Goal: Task Accomplishment & Management: Use online tool/utility

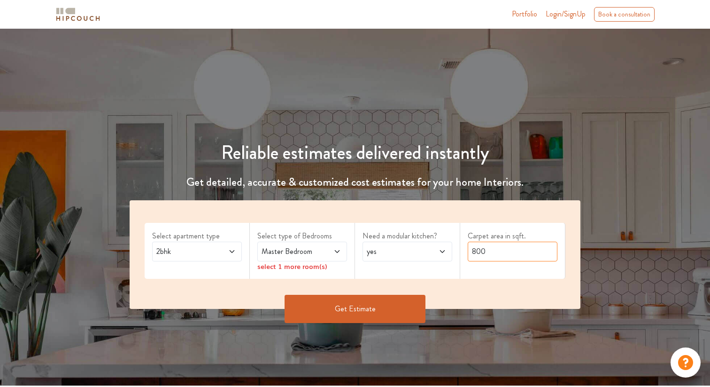
drag, startPoint x: 488, startPoint y: 255, endPoint x: 393, endPoint y: 258, distance: 95.0
click at [393, 258] on div "Select apartment type 2bhk Select type of Bedrooms Master Bedroom select 1 more…" at bounding box center [355, 254] width 451 height 109
type input "8"
type input "750"
click at [387, 249] on span "yes" at bounding box center [395, 251] width 61 height 11
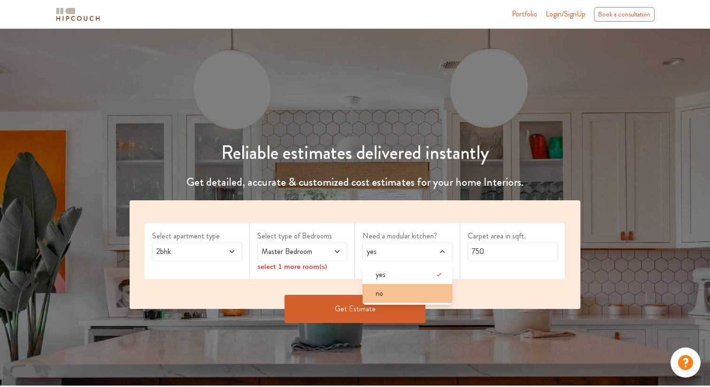
click at [387, 294] on div "no" at bounding box center [410, 293] width 84 height 11
click at [341, 308] on button "Get Estimate" at bounding box center [355, 309] width 141 height 28
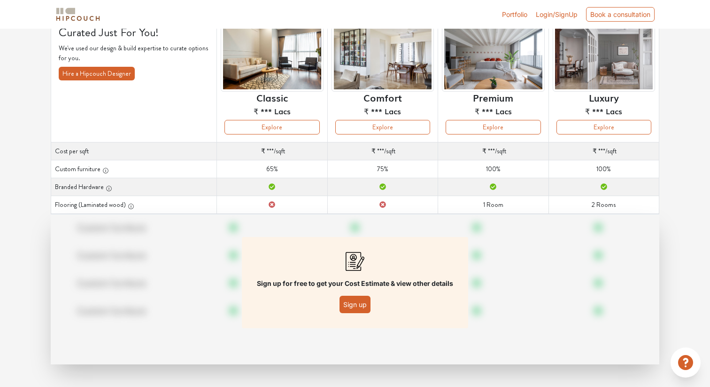
click at [352, 303] on button "Sign up" at bounding box center [355, 304] width 31 height 17
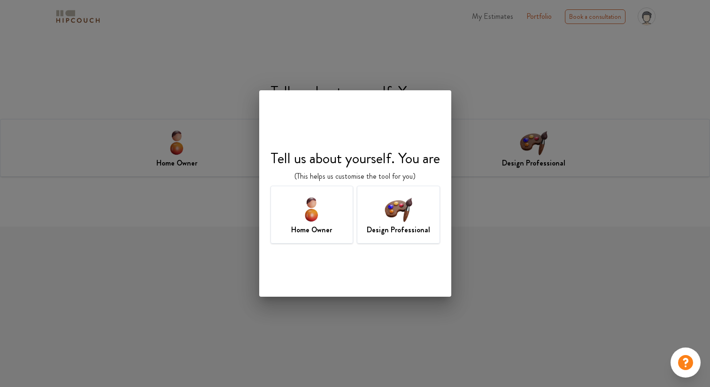
click at [376, 214] on div "Design Professional" at bounding box center [398, 215] width 83 height 58
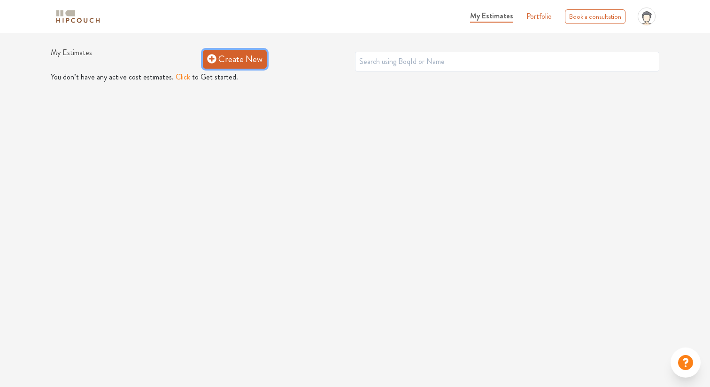
click at [247, 61] on link "Create New" at bounding box center [235, 59] width 64 height 19
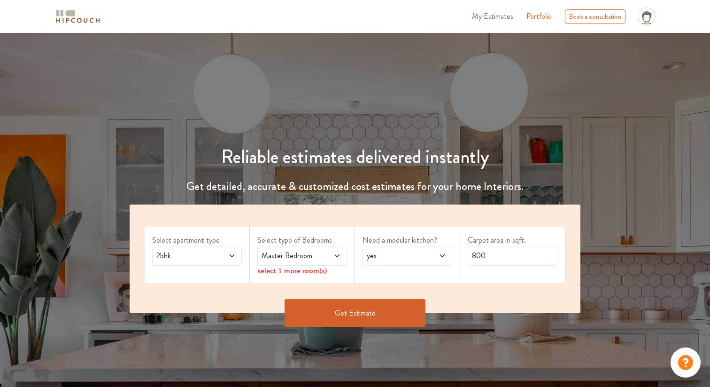
click at [411, 261] on span "yes" at bounding box center [395, 255] width 61 height 11
click at [404, 294] on div "no" at bounding box center [410, 297] width 84 height 11
drag, startPoint x: 488, startPoint y: 254, endPoint x: 380, endPoint y: 254, distance: 108.1
click at [380, 254] on div "Select apartment type 2bhk Select type of Bedrooms Master Bedroom select 1 more…" at bounding box center [355, 258] width 451 height 109
type input "746"
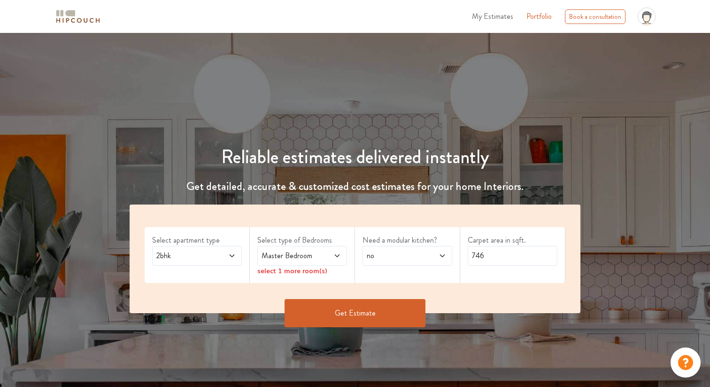
click at [272, 258] on span "Master Bedroom" at bounding box center [290, 255] width 61 height 11
click at [374, 309] on button "Get Estimate" at bounding box center [355, 313] width 141 height 28
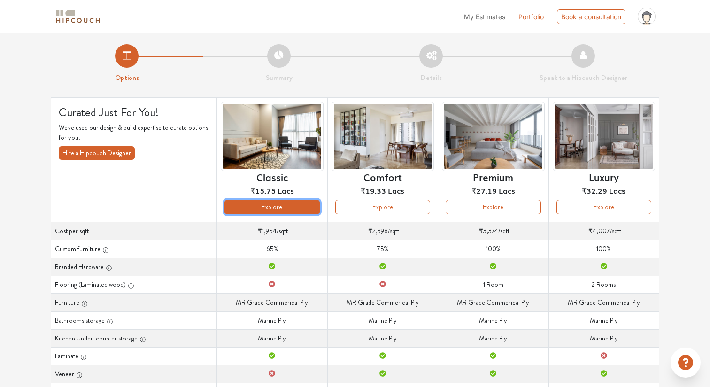
click at [269, 208] on button "Explore" at bounding box center [272, 207] width 95 height 15
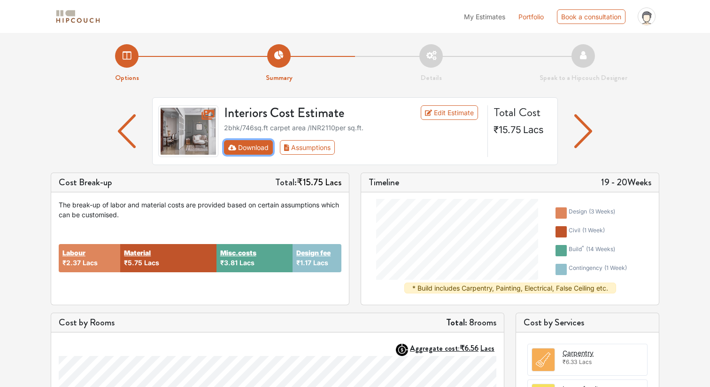
click at [244, 150] on button "Download" at bounding box center [248, 147] width 49 height 15
click at [241, 147] on button "Download" at bounding box center [248, 147] width 49 height 15
click at [298, 148] on button "Assumptions" at bounding box center [307, 147] width 55 height 15
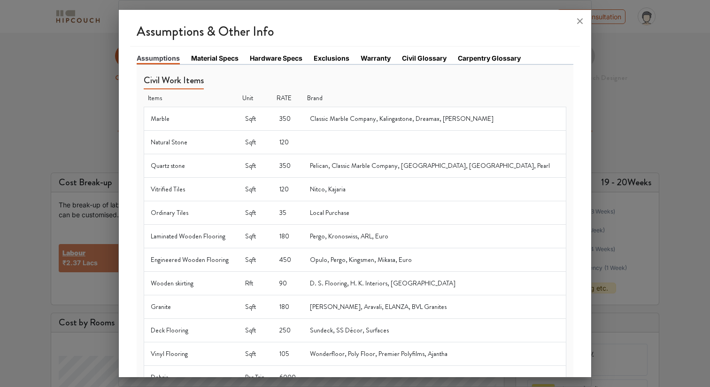
click at [210, 62] on link "Material Specs" at bounding box center [214, 58] width 47 height 10
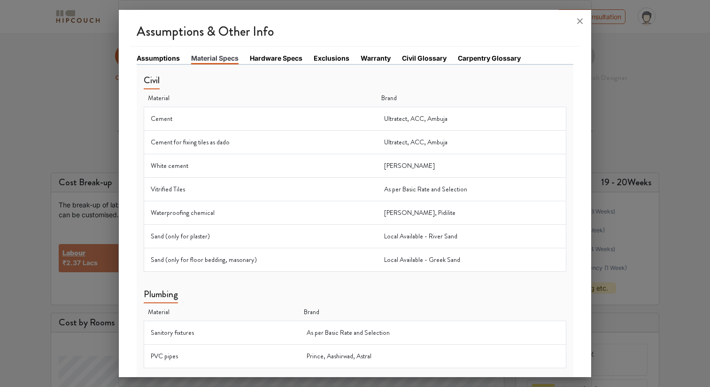
click at [274, 62] on link "Hardware Specs" at bounding box center [276, 58] width 53 height 10
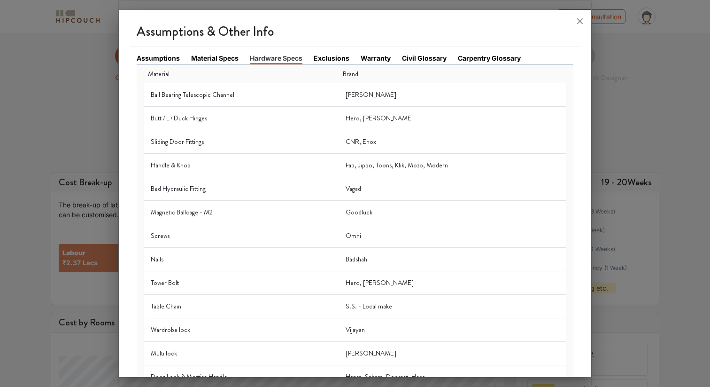
click at [340, 60] on link "Exclusions" at bounding box center [332, 58] width 36 height 10
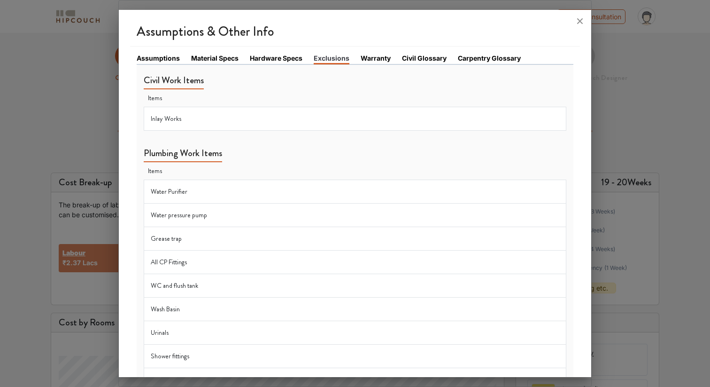
click at [375, 56] on link "Warranty" at bounding box center [376, 58] width 30 height 10
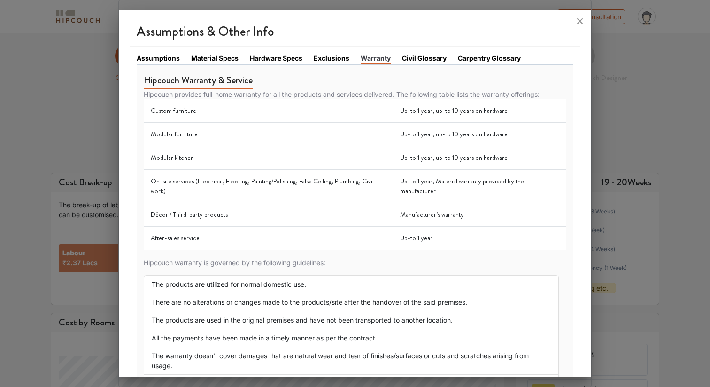
click at [419, 59] on link "Civil Glossary" at bounding box center [424, 58] width 45 height 10
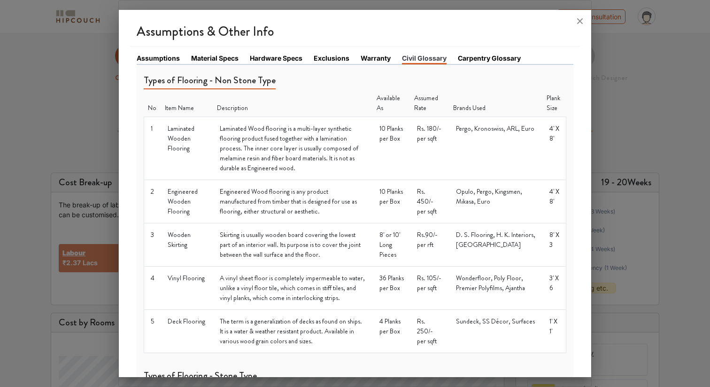
click at [465, 58] on link "Carpentry Glossary" at bounding box center [489, 58] width 63 height 10
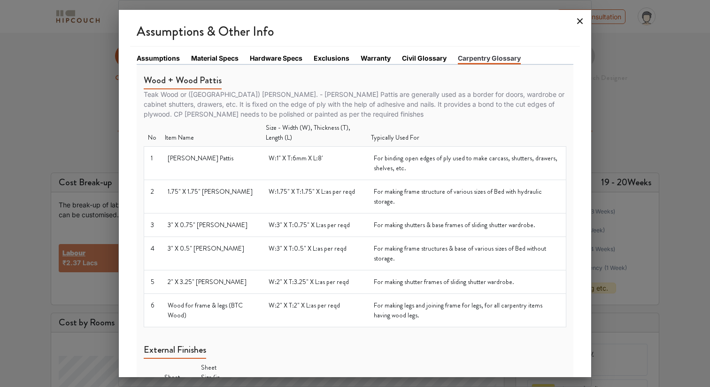
click at [579, 20] on icon at bounding box center [580, 21] width 6 height 6
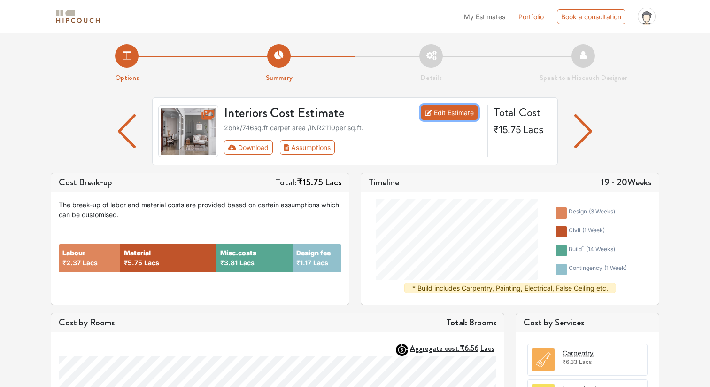
click at [449, 110] on link "Edit Estimate" at bounding box center [450, 112] width 58 height 15
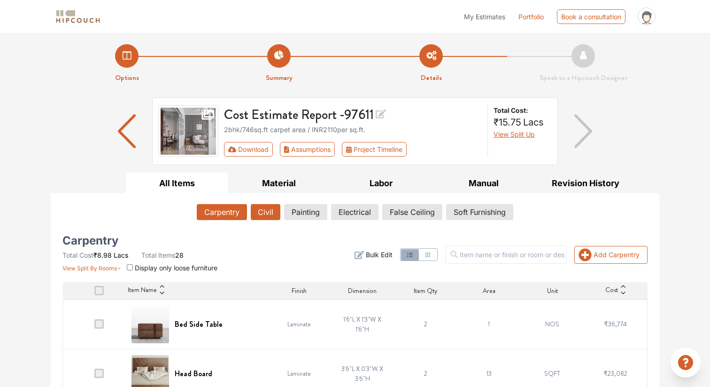
click at [271, 213] on button "Civil" at bounding box center [266, 212] width 30 height 16
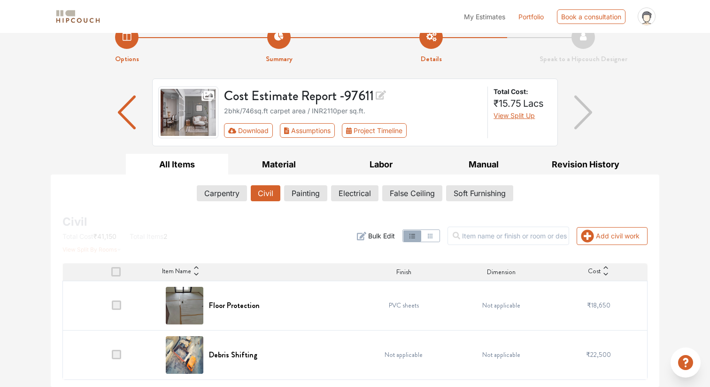
scroll to position [19, 0]
click at [303, 192] on button "Painting" at bounding box center [306, 193] width 42 height 16
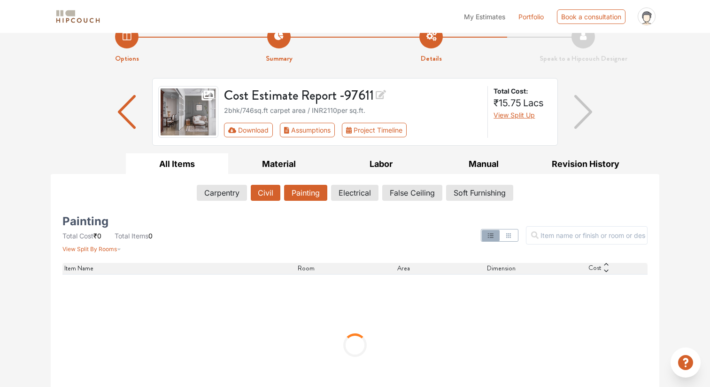
click at [272, 193] on button "Civil" at bounding box center [266, 193] width 30 height 16
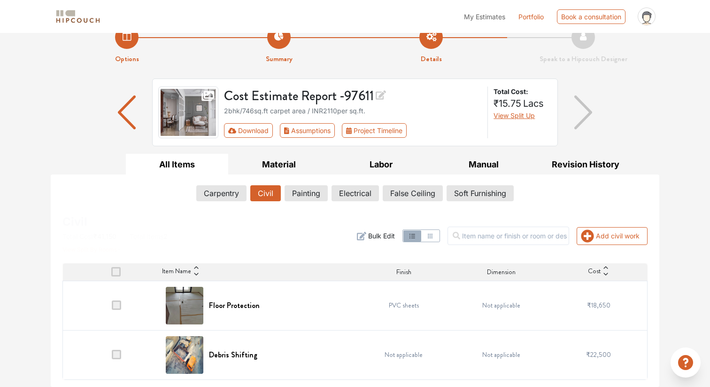
click at [115, 305] on span at bounding box center [116, 304] width 9 height 9
click at [112, 307] on input "checkbox" at bounding box center [112, 307] width 0 height 0
click at [117, 270] on span at bounding box center [115, 271] width 9 height 9
click at [111, 274] on input "checkbox" at bounding box center [111, 274] width 0 height 0
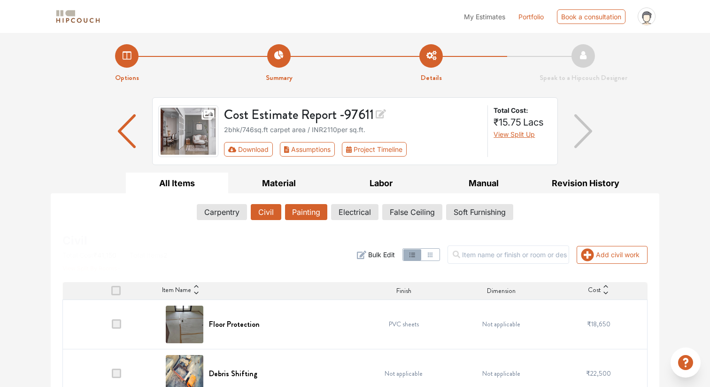
click at [307, 217] on button "Painting" at bounding box center [306, 212] width 42 height 16
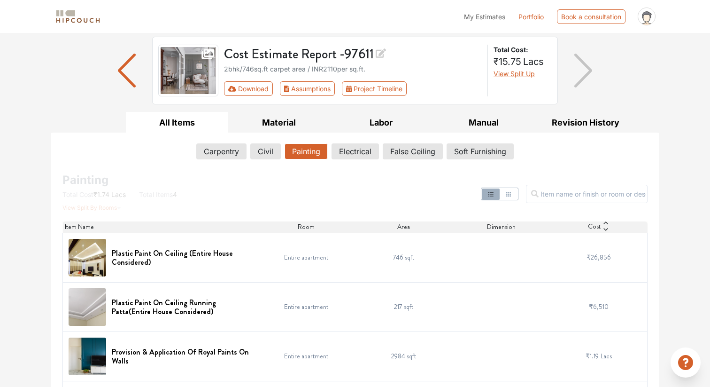
scroll to position [112, 0]
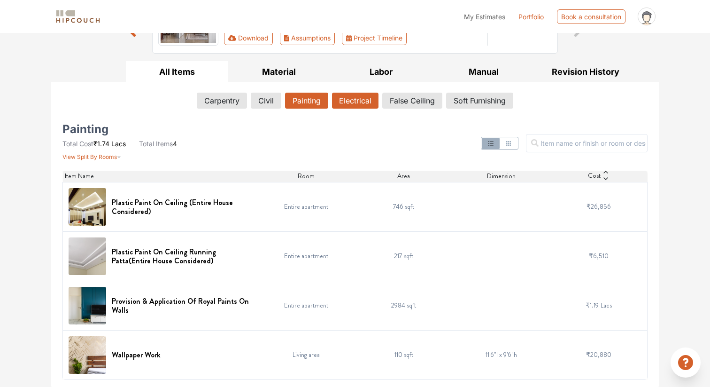
click at [358, 101] on button "Electrical" at bounding box center [355, 101] width 47 height 16
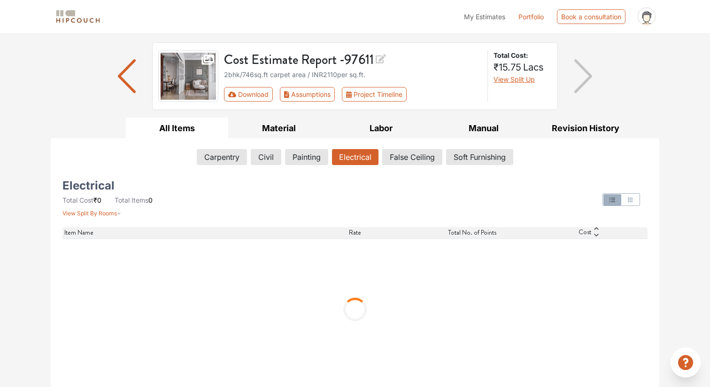
scroll to position [0, 0]
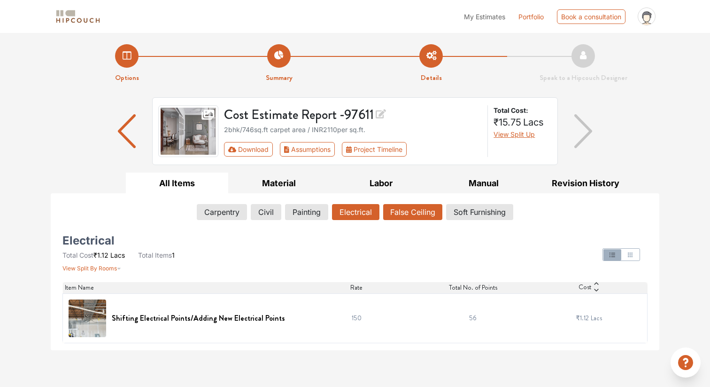
click at [408, 210] on button "False Ceiling" at bounding box center [412, 212] width 59 height 16
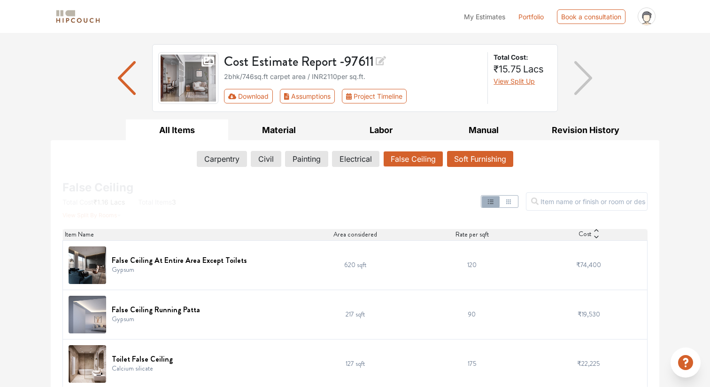
scroll to position [62, 0]
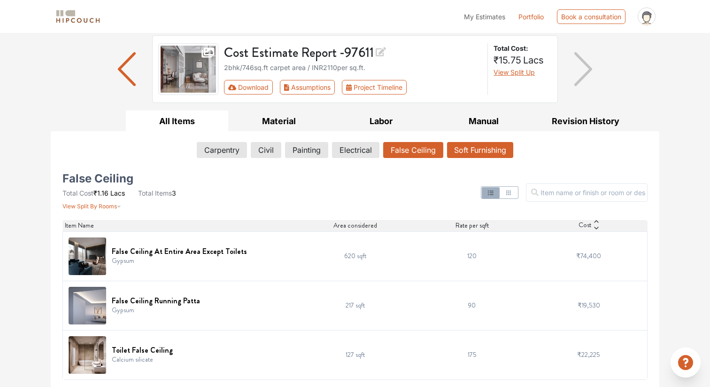
click at [463, 148] on button "Soft Furnishing" at bounding box center [480, 150] width 66 height 16
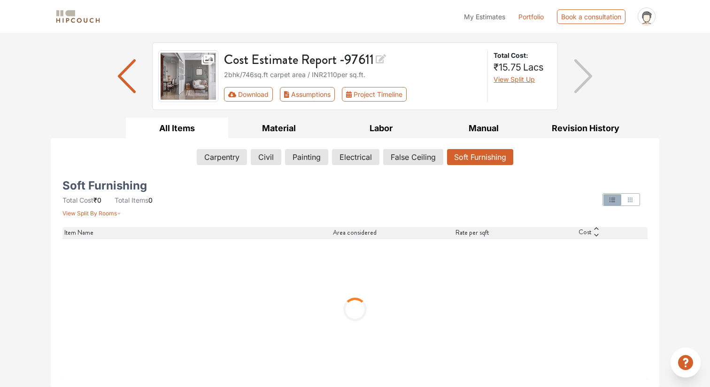
scroll to position [0, 0]
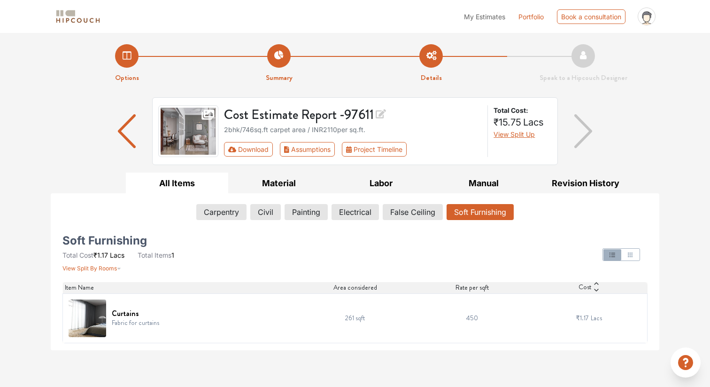
click at [93, 320] on img at bounding box center [88, 318] width 38 height 38
click at [122, 316] on h6 "Curtains" at bounding box center [135, 313] width 47 height 9
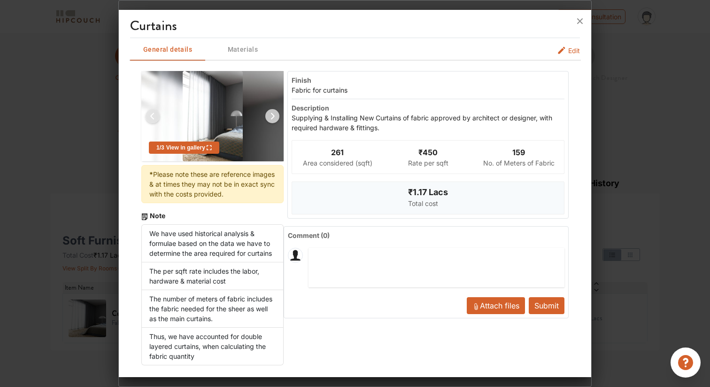
click at [183, 147] on span "View in gallery" at bounding box center [187, 147] width 47 height 7
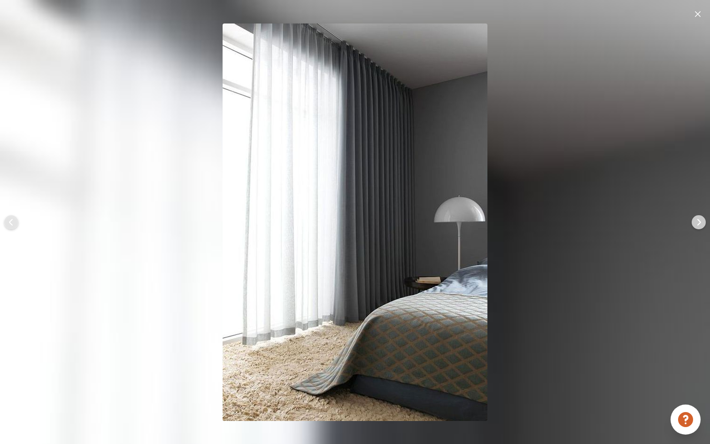
click at [698, 224] on img at bounding box center [699, 222] width 23 height 23
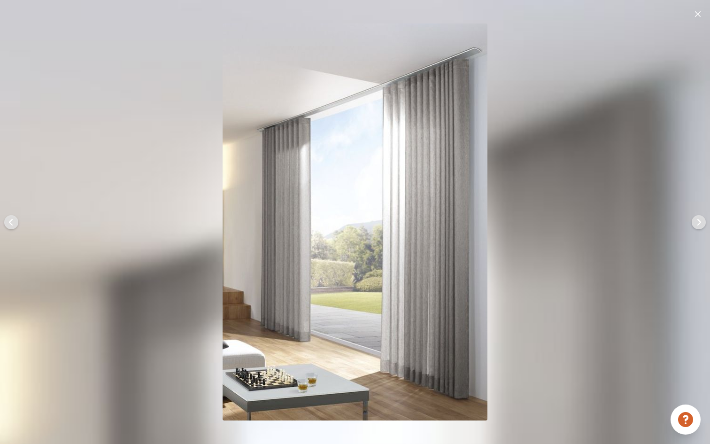
click at [698, 224] on img at bounding box center [699, 222] width 23 height 23
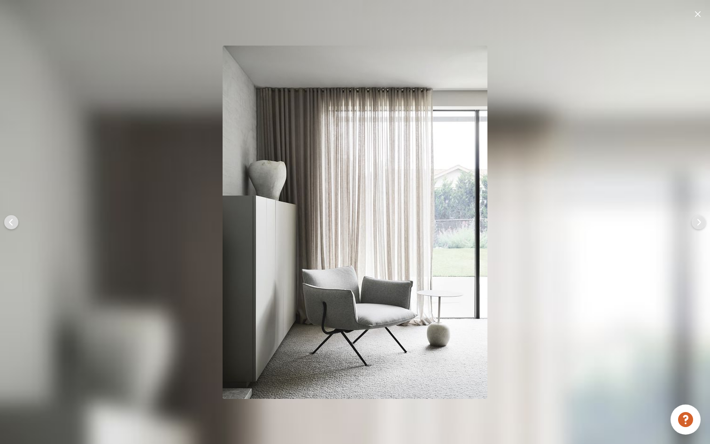
click at [698, 224] on img at bounding box center [699, 222] width 23 height 23
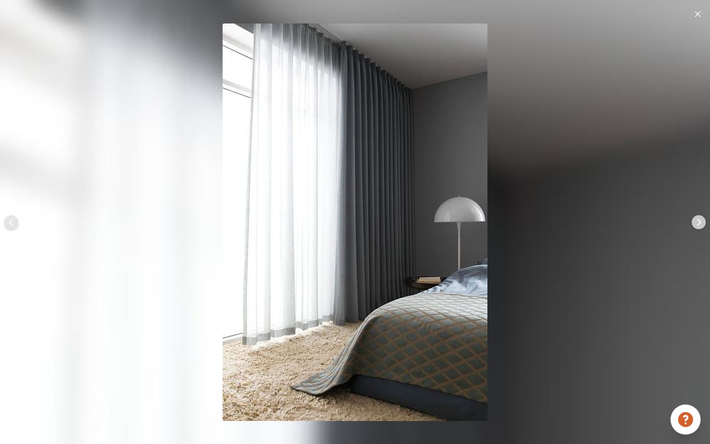
click at [698, 224] on img at bounding box center [699, 222] width 23 height 23
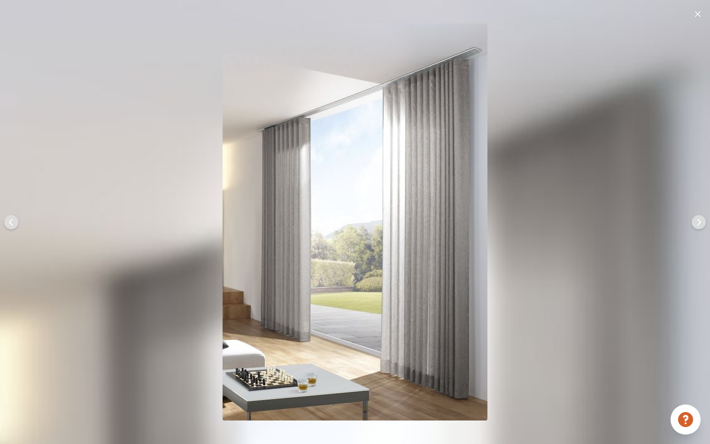
click at [695, 13] on img at bounding box center [698, 14] width 6 height 6
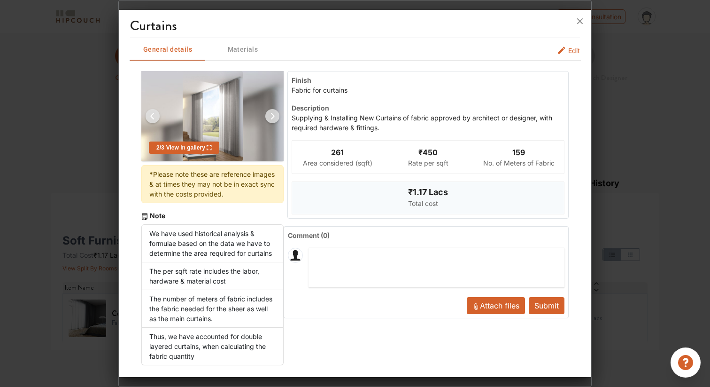
click at [248, 51] on span "Materials" at bounding box center [242, 50] width 73 height 12
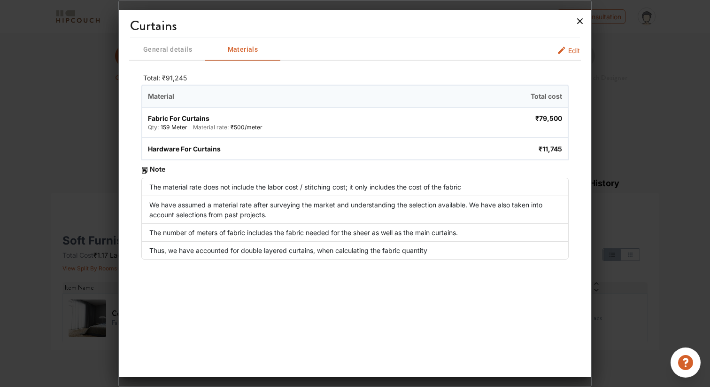
click at [579, 22] on icon at bounding box center [580, 21] width 15 height 15
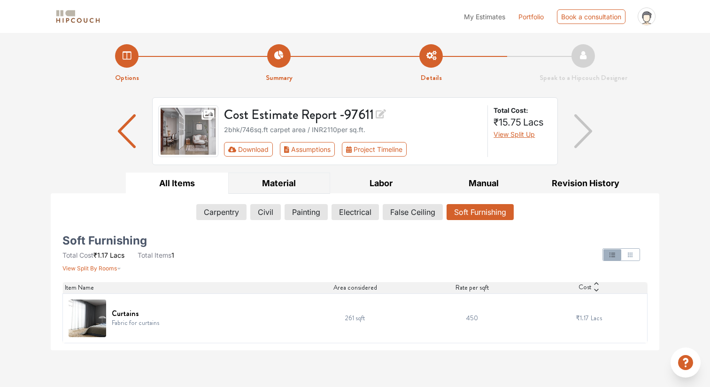
click at [264, 184] on button "Material" at bounding box center [279, 182] width 102 height 21
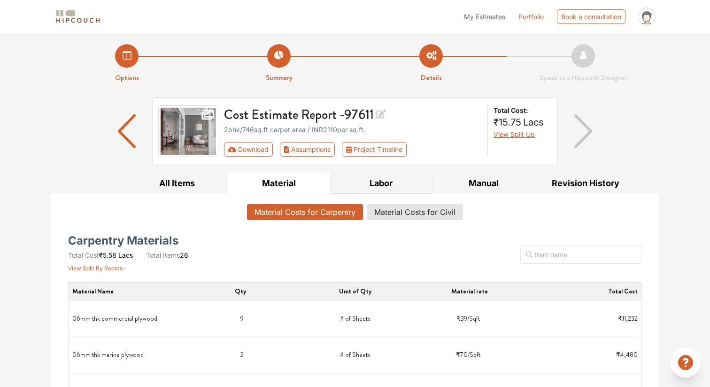
click at [380, 181] on button "Labor" at bounding box center [381, 182] width 102 height 21
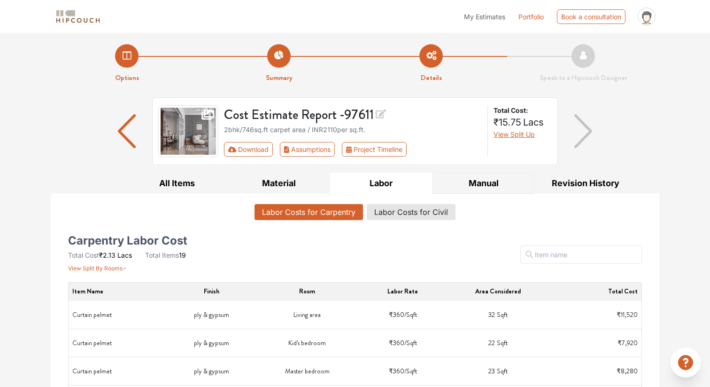
click at [470, 186] on button "Manual" at bounding box center [484, 182] width 102 height 21
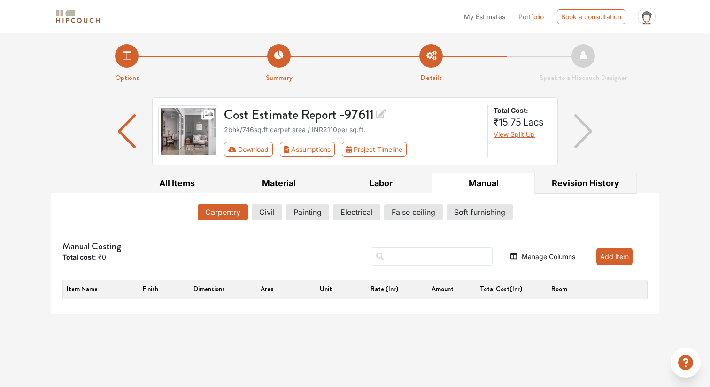
click at [572, 187] on button "Revision History" at bounding box center [586, 182] width 102 height 21
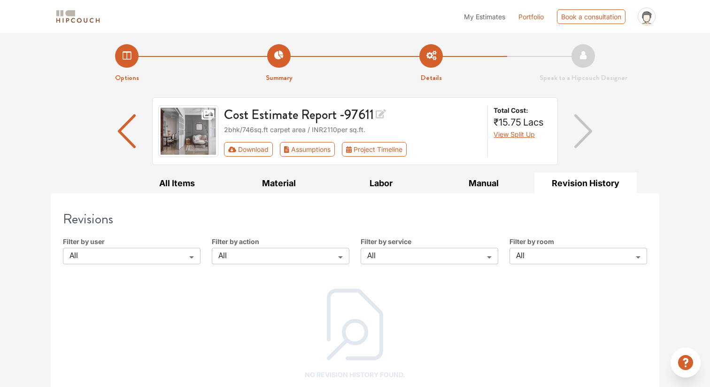
click at [478, 16] on span "My Estimates" at bounding box center [484, 17] width 41 height 8
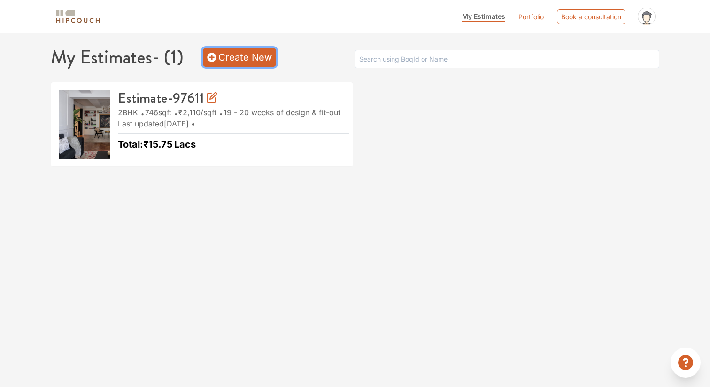
click at [240, 61] on link "Create New" at bounding box center [239, 57] width 73 height 19
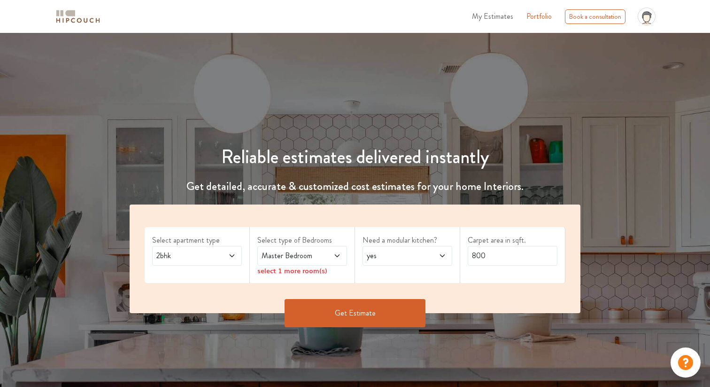
click at [199, 252] on span "2bhk" at bounding box center [185, 255] width 61 height 11
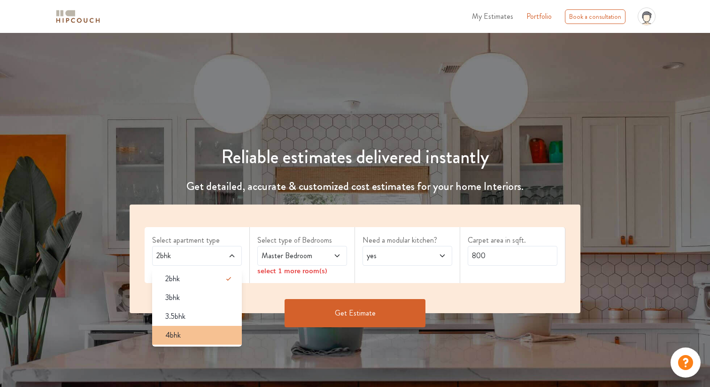
click at [195, 330] on div "4bhk" at bounding box center [200, 334] width 84 height 11
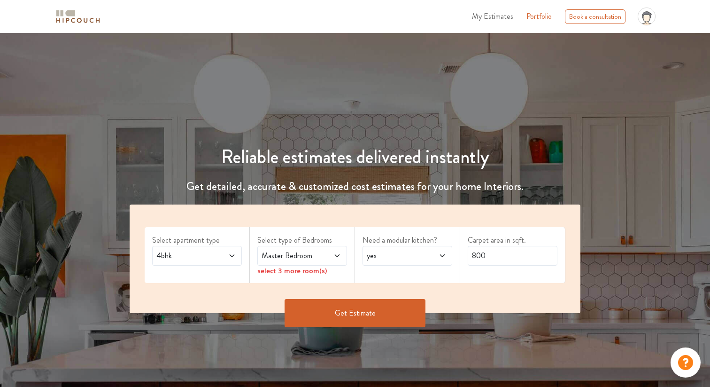
click at [268, 257] on span "Master Bedroom" at bounding box center [290, 255] width 61 height 11
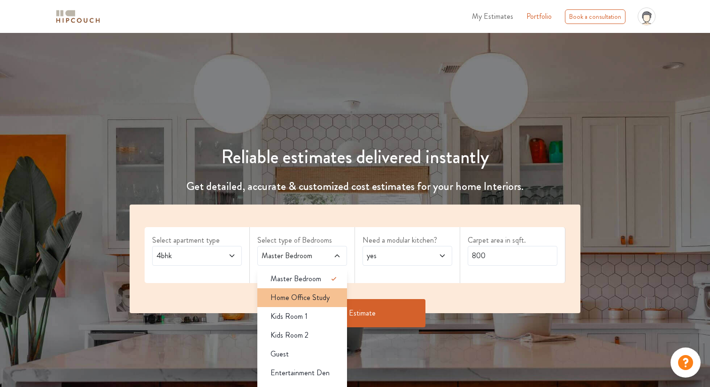
click at [282, 292] on span "Home Office Study" at bounding box center [300, 297] width 59 height 11
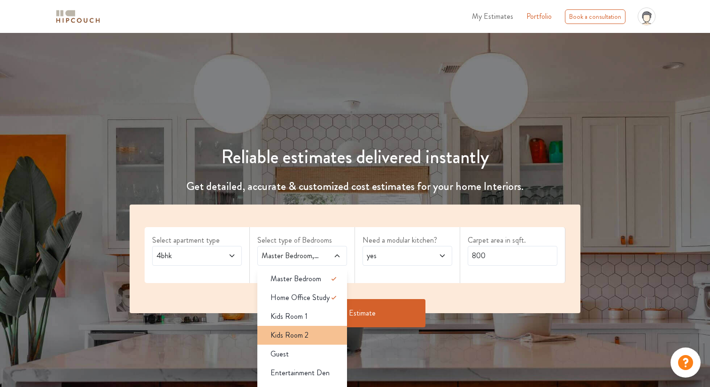
click at [286, 333] on span "Kids Room 2" at bounding box center [290, 334] width 38 height 11
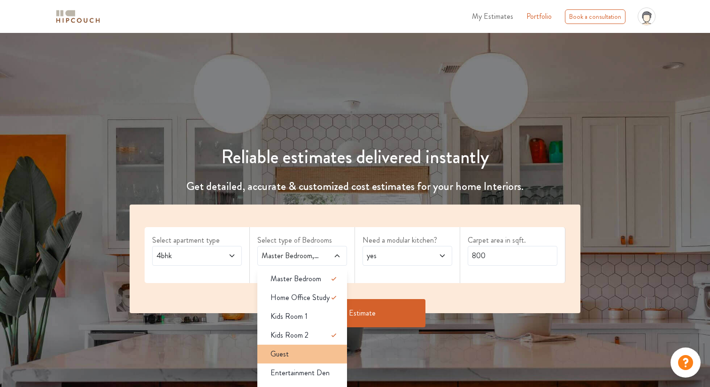
click at [286, 355] on span "Guest" at bounding box center [280, 353] width 18 height 11
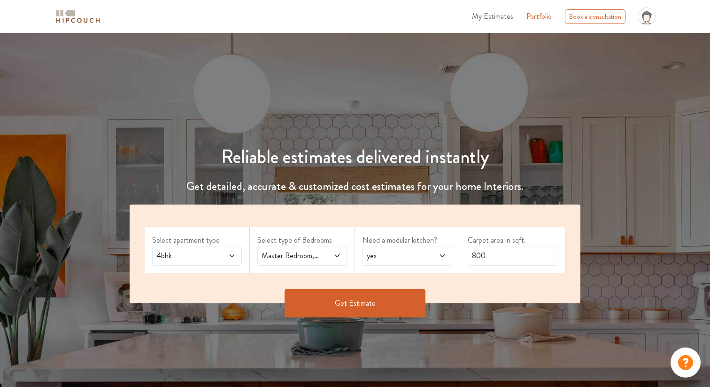
click at [376, 258] on span "yes" at bounding box center [395, 255] width 61 height 11
click at [392, 257] on span "yes" at bounding box center [395, 255] width 61 height 11
click at [490, 255] on input "800" at bounding box center [513, 256] width 90 height 20
type input "10500"
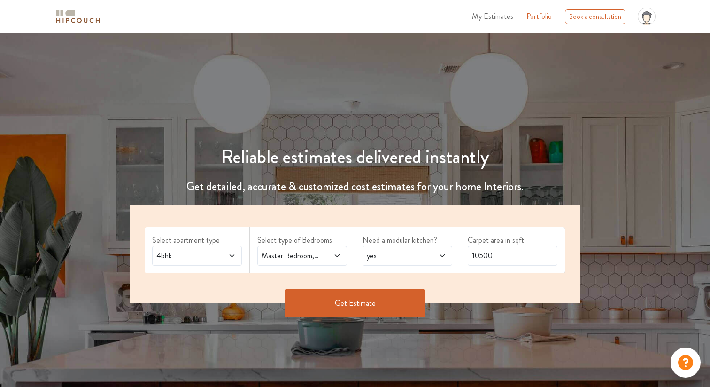
click at [202, 257] on span "4bhk" at bounding box center [185, 255] width 61 height 11
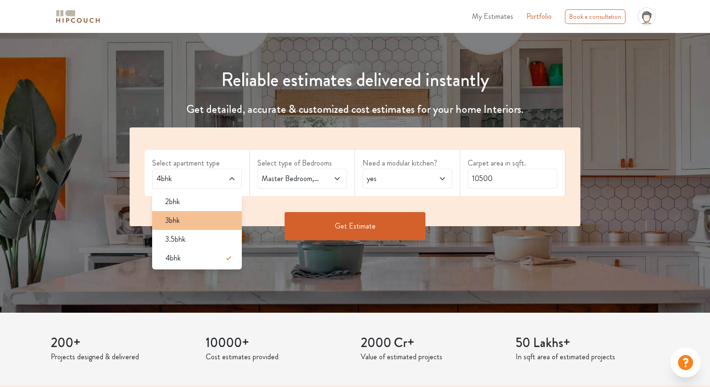
scroll to position [87, 0]
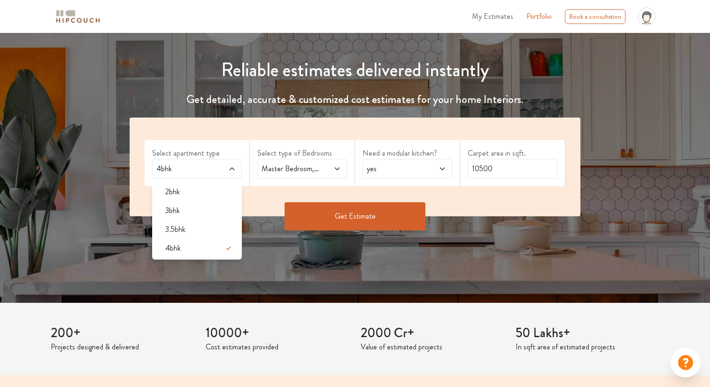
click at [320, 212] on button "Get Estimate" at bounding box center [355, 216] width 141 height 28
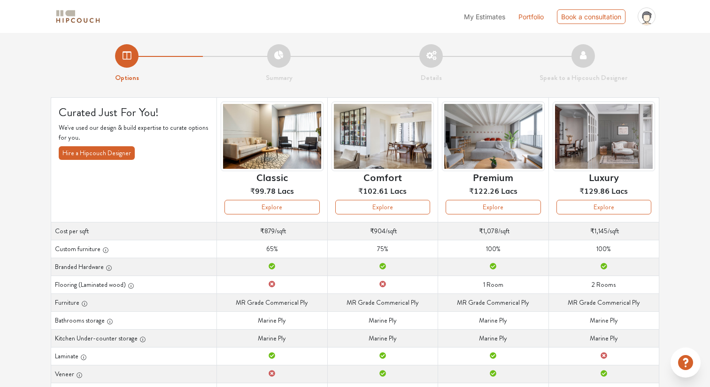
click at [392, 143] on img at bounding box center [383, 136] width 102 height 70
click at [368, 210] on button "Explore" at bounding box center [382, 207] width 95 height 15
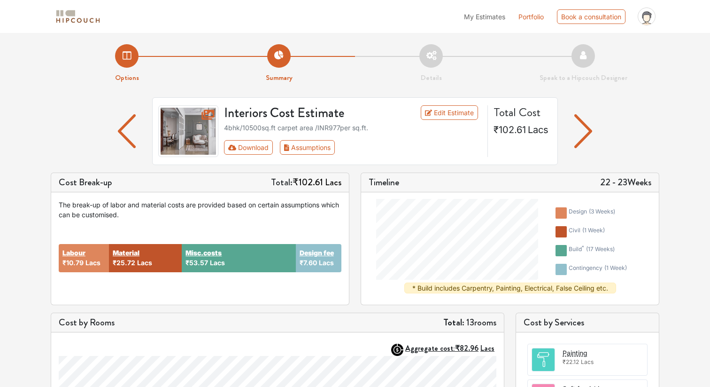
click at [590, 131] on img "button" at bounding box center [584, 131] width 18 height 34
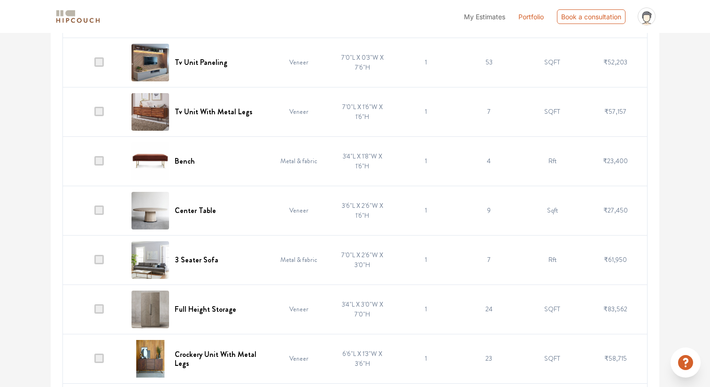
scroll to position [2683, 0]
